Goal: Check status

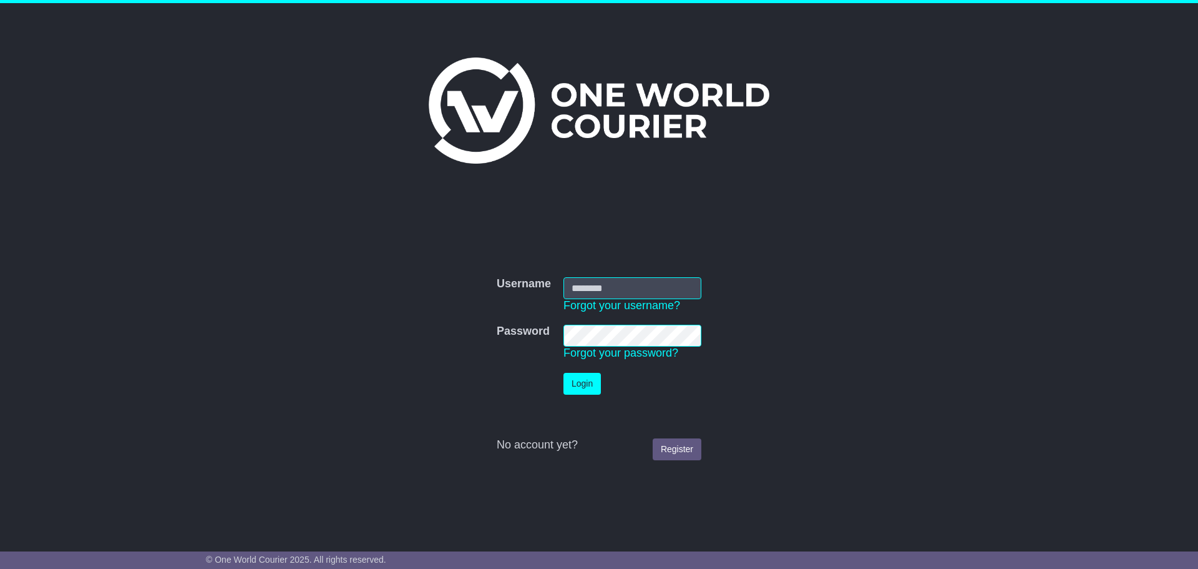
type input "**********"
click at [575, 385] on button "Login" at bounding box center [582, 384] width 37 height 22
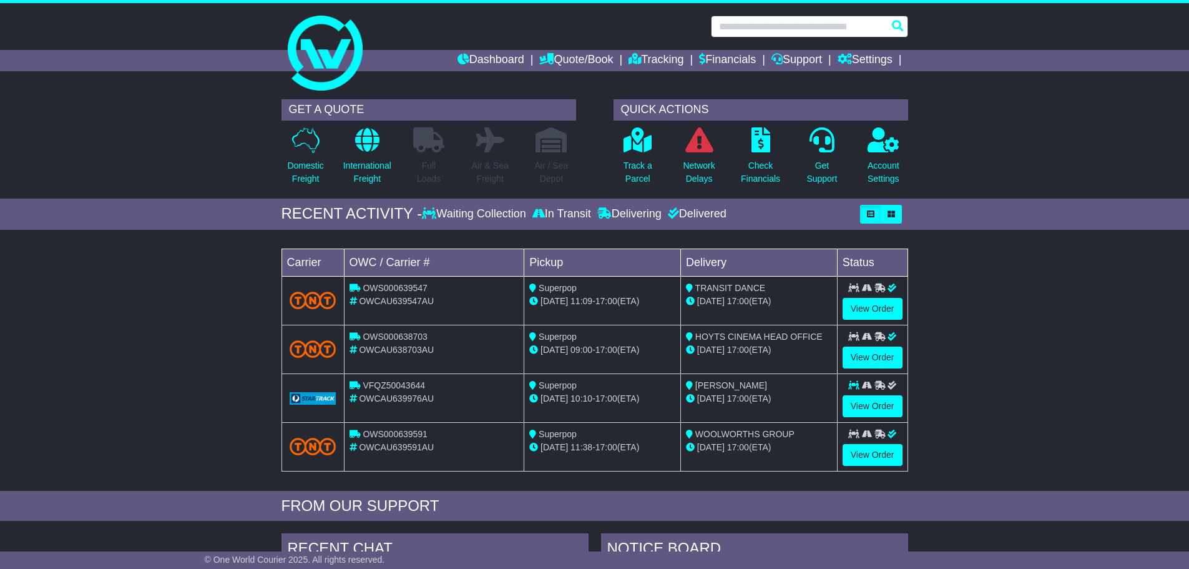
click at [752, 26] on input "text" at bounding box center [809, 27] width 197 height 22
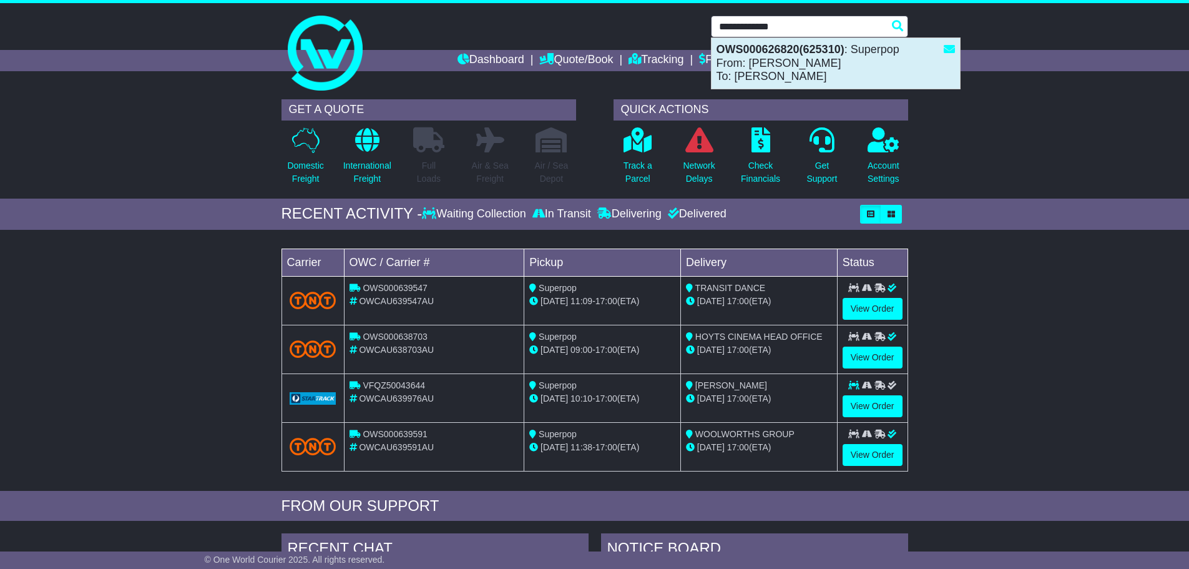
click at [771, 61] on div "OWS000626820(625310) : Superpop From: JOE TENNEKOON To: AAMOD SHARMA" at bounding box center [835, 63] width 248 height 51
type input "**********"
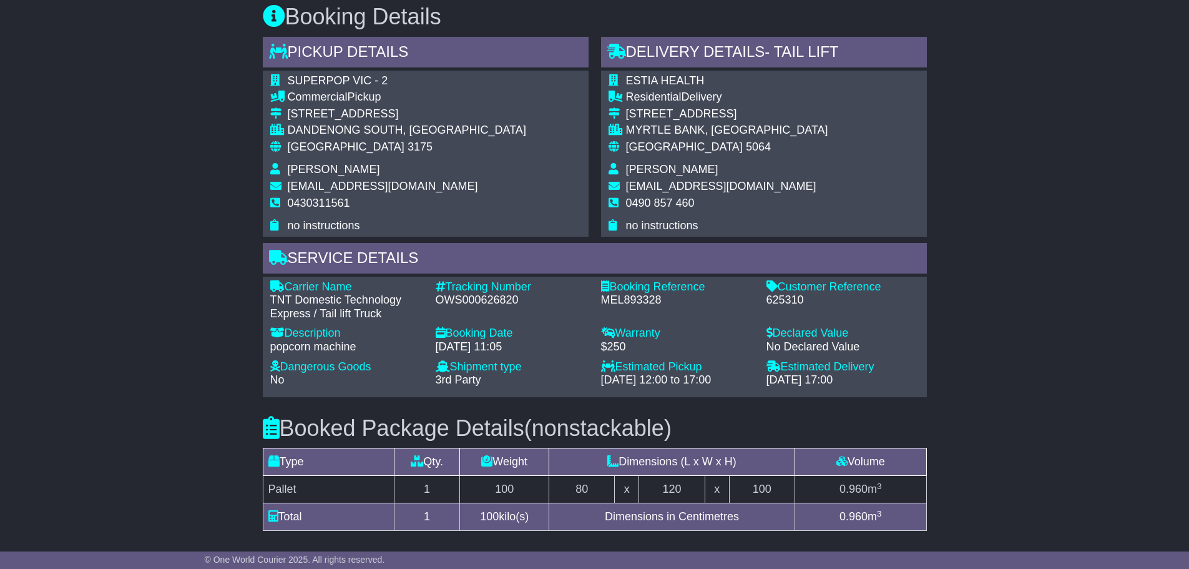
scroll to position [749, 0]
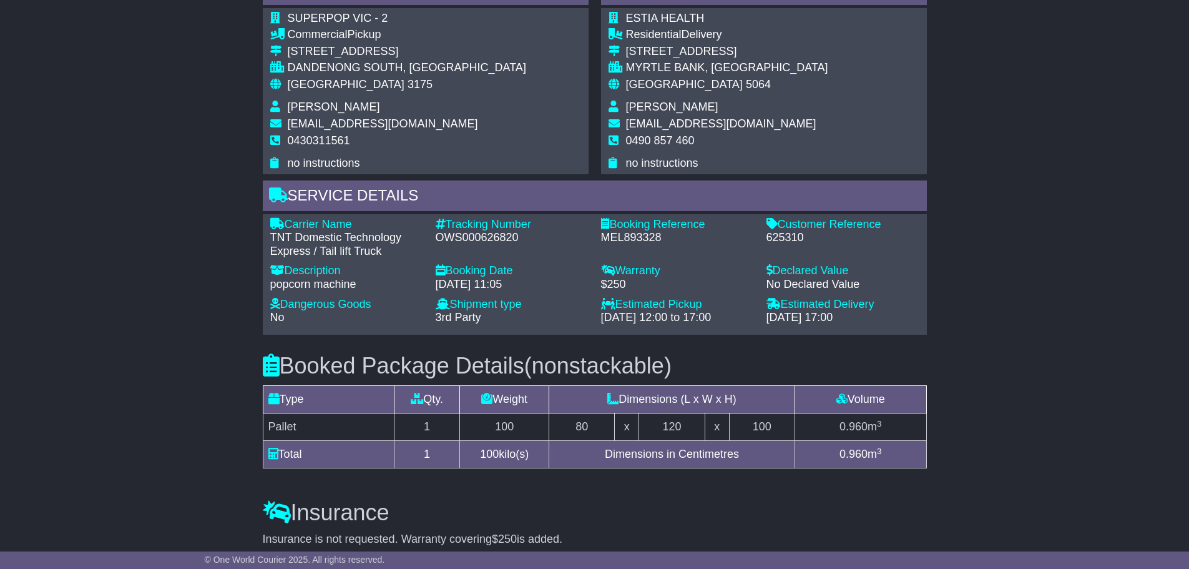
click at [532, 441] on td "100" at bounding box center [504, 426] width 89 height 27
drag, startPoint x: 631, startPoint y: 328, endPoint x: 596, endPoint y: 333, distance: 35.2
click at [596, 291] on div "Warranty - $250" at bounding box center [677, 277] width 165 height 27
click at [646, 291] on div "$250" at bounding box center [677, 285] width 153 height 14
drag, startPoint x: 725, startPoint y: 122, endPoint x: 626, endPoint y: 100, distance: 101.5
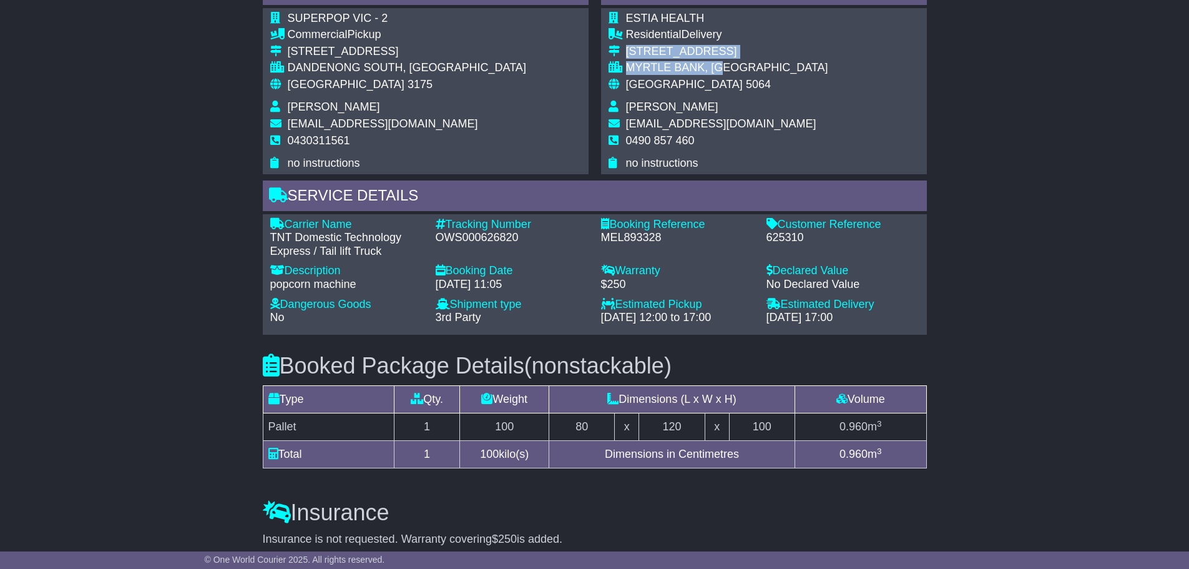
click at [626, 100] on tbody "ESTIA HEALTH Residential Delivery [STREET_ADDRESS] MYRTLE BANK, [GEOGRAPHIC_DAT…" at bounding box center [719, 91] width 220 height 159
copy tbody "[STREET_ADDRESS]"
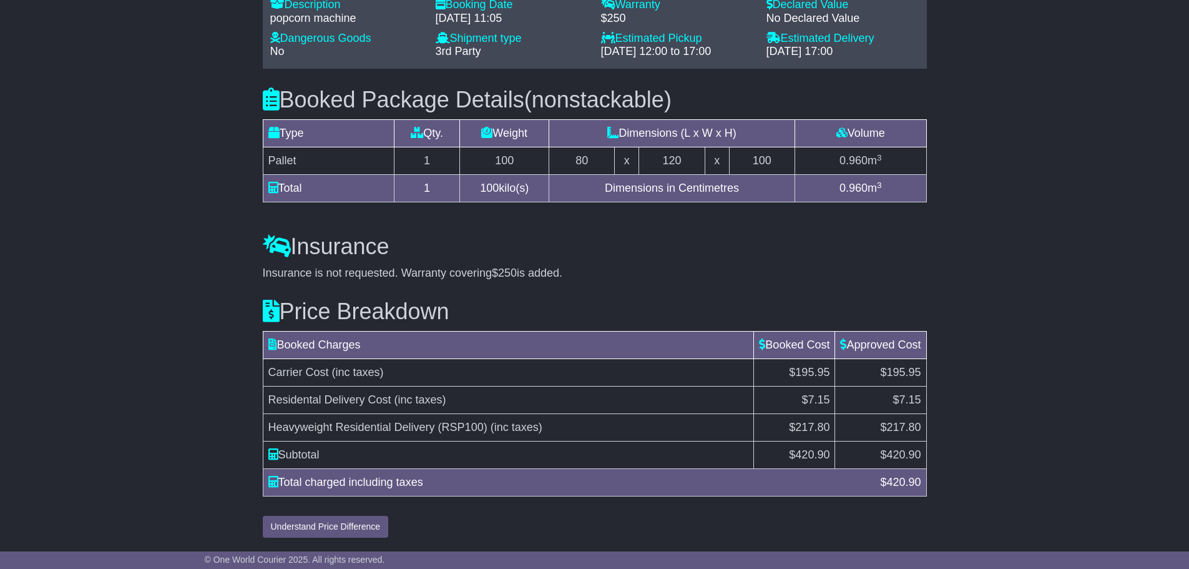
scroll to position [1064, 0]
